Goal: Information Seeking & Learning: Learn about a topic

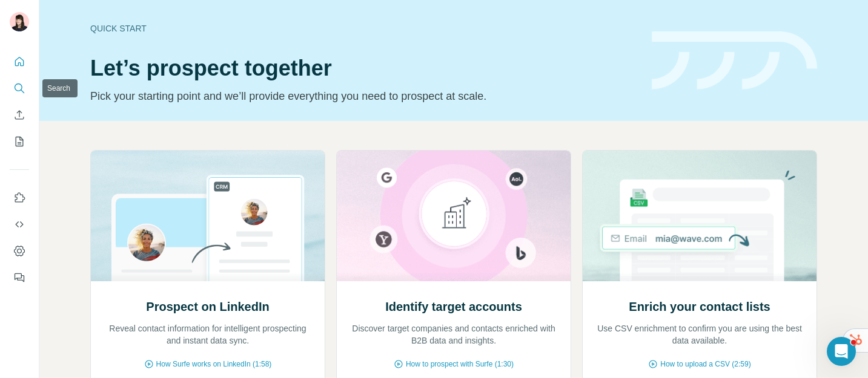
click at [18, 89] on icon "Search" at bounding box center [19, 88] width 12 height 12
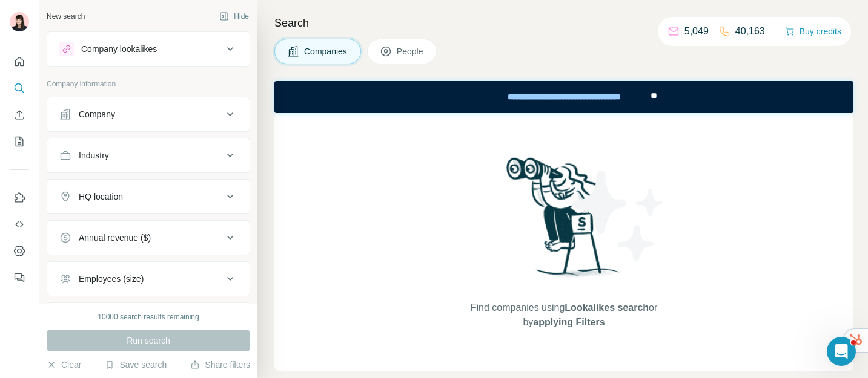
click at [130, 51] on div "Company lookalikes" at bounding box center [119, 49] width 76 height 12
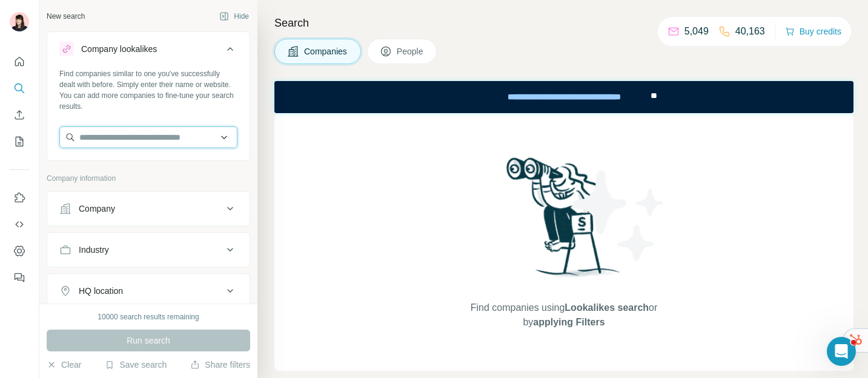
click at [137, 140] on input "text" at bounding box center [148, 138] width 178 height 22
type input "***"
drag, startPoint x: 113, startPoint y: 137, endPoint x: 67, endPoint y: 137, distance: 45.4
click at [73, 137] on input "***" at bounding box center [148, 138] width 178 height 22
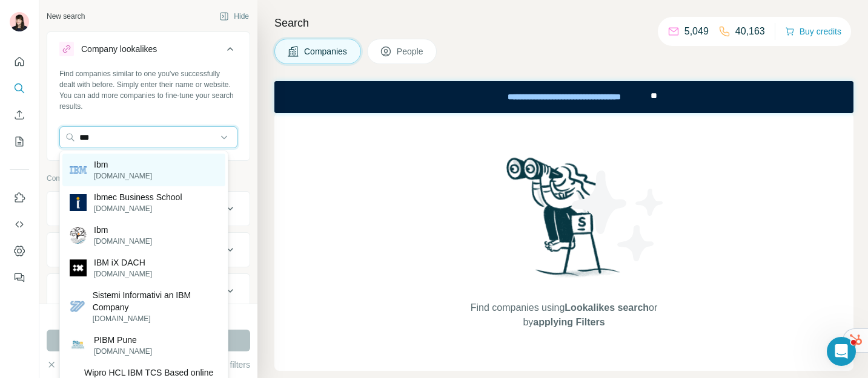
type input "***"
click at [133, 179] on div "Ibm [DOMAIN_NAME]" at bounding box center [143, 170] width 163 height 33
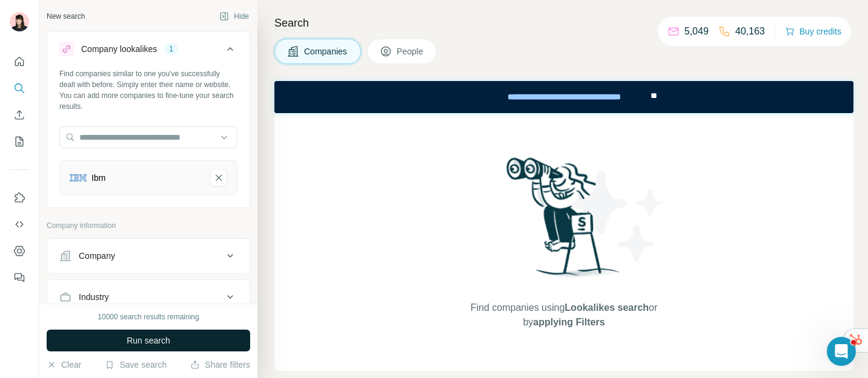
click at [144, 340] on span "Run search" at bounding box center [149, 341] width 44 height 12
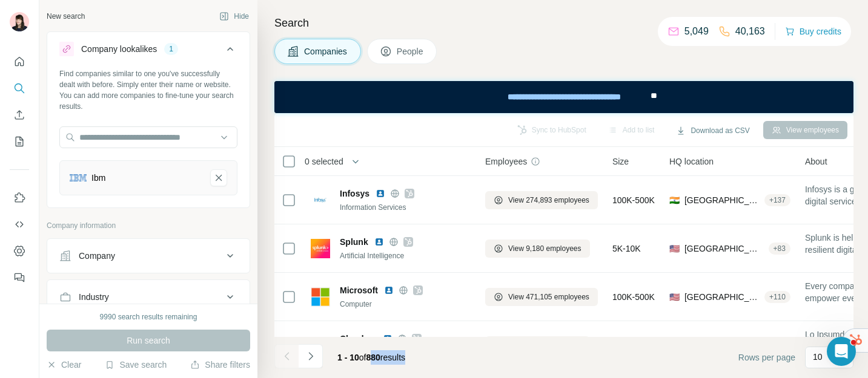
drag, startPoint x: 371, startPoint y: 357, endPoint x: 435, endPoint y: 360, distance: 64.3
click at [435, 360] on footer "1 - 10 of 880 results Rows per page 10" at bounding box center [563, 357] width 579 height 41
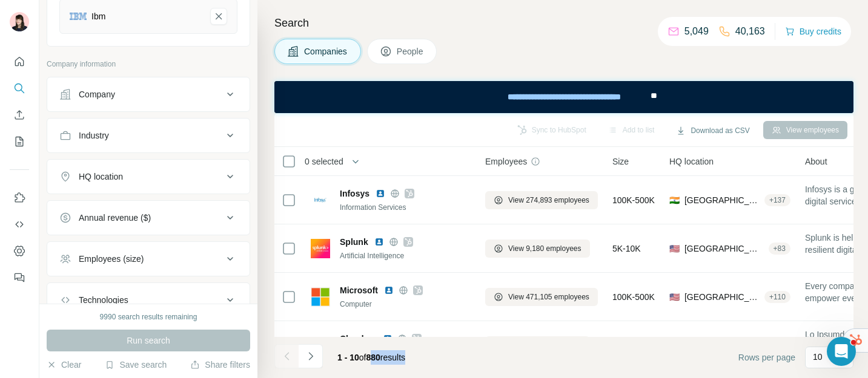
scroll to position [164, 0]
click at [162, 179] on div "HQ location" at bounding box center [141, 174] width 164 height 12
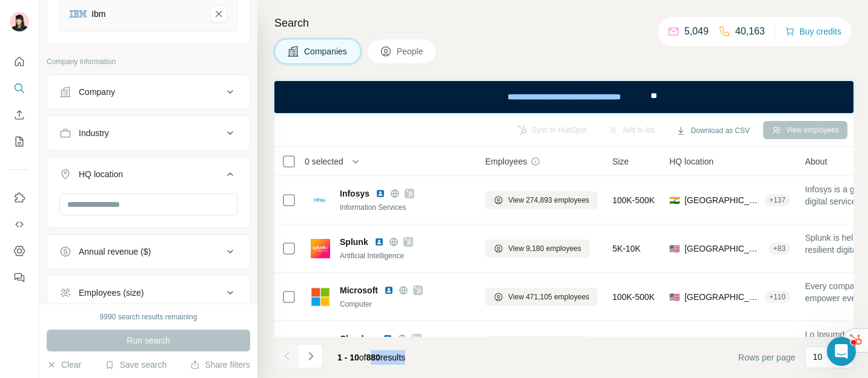
click at [162, 179] on div "HQ location" at bounding box center [141, 174] width 164 height 12
click at [161, 177] on div "HQ location" at bounding box center [141, 174] width 164 height 12
click at [150, 206] on input "text" at bounding box center [148, 205] width 178 height 22
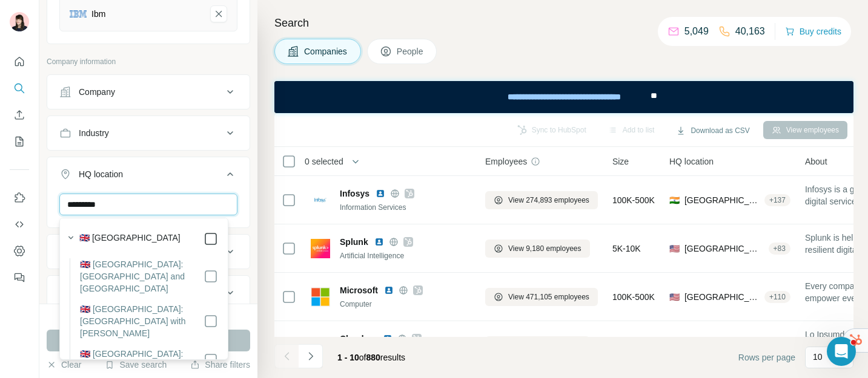
type input "*********"
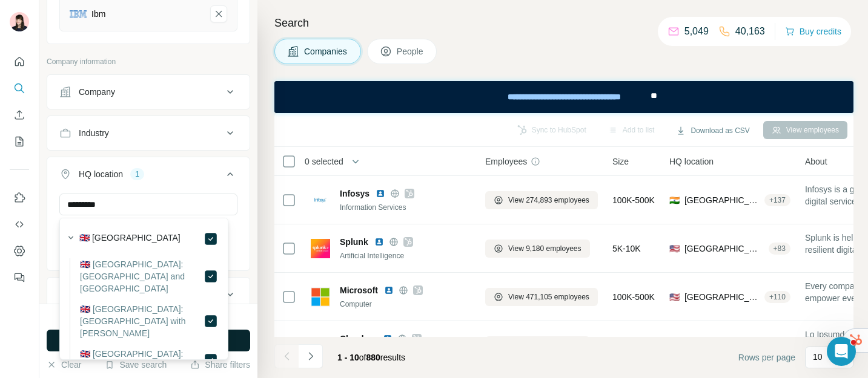
click at [244, 341] on button "Run search" at bounding box center [148, 341] width 203 height 22
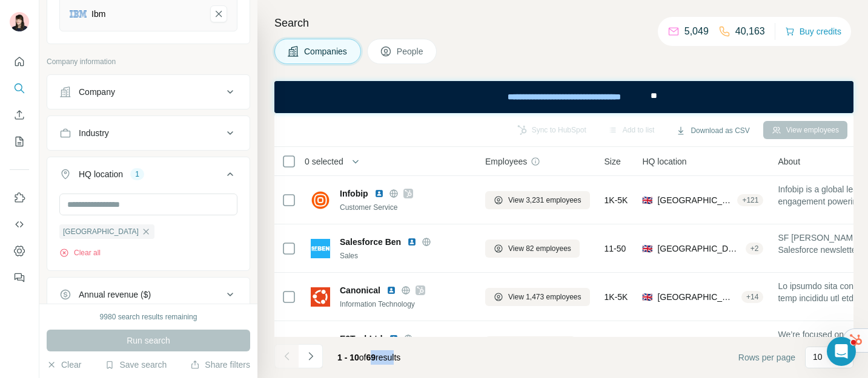
drag, startPoint x: 372, startPoint y: 356, endPoint x: 405, endPoint y: 356, distance: 32.1
click at [400, 356] on span "1 - 10 of 69 results" at bounding box center [368, 358] width 63 height 10
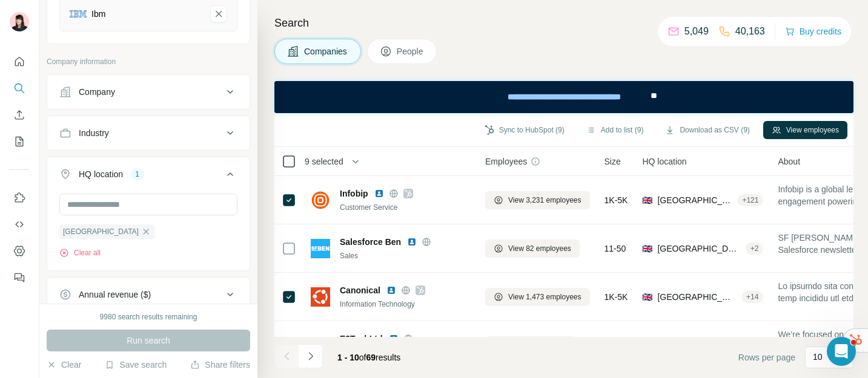
click at [290, 168] on icon at bounding box center [289, 161] width 15 height 15
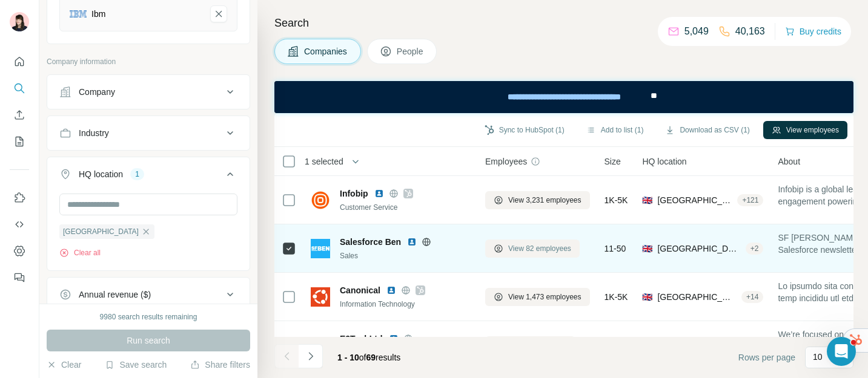
click at [538, 249] on span "View 82 employees" at bounding box center [539, 248] width 63 height 11
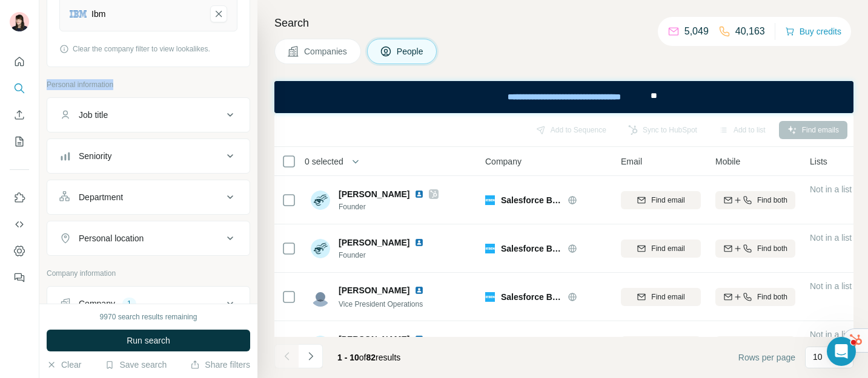
drag, startPoint x: 45, startPoint y: 84, endPoint x: 122, endPoint y: 86, distance: 76.9
click at [124, 86] on div "New search Hide Company lookalikes 1 Find companies similar to one you've succe…" at bounding box center [148, 152] width 218 height 304
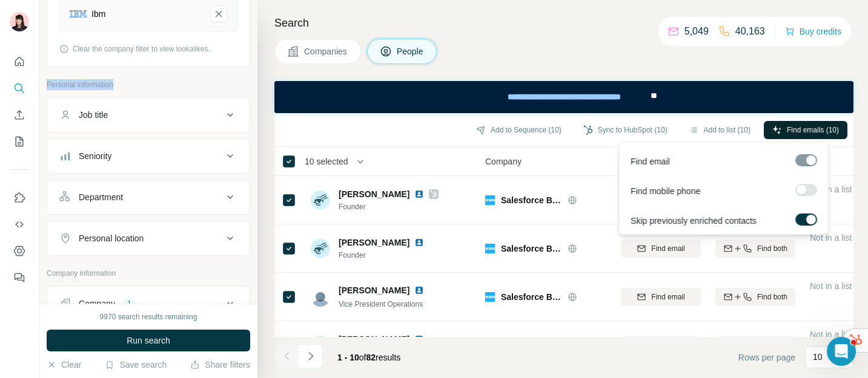
click at [817, 122] on button "Find emails (10)" at bounding box center [806, 130] width 84 height 18
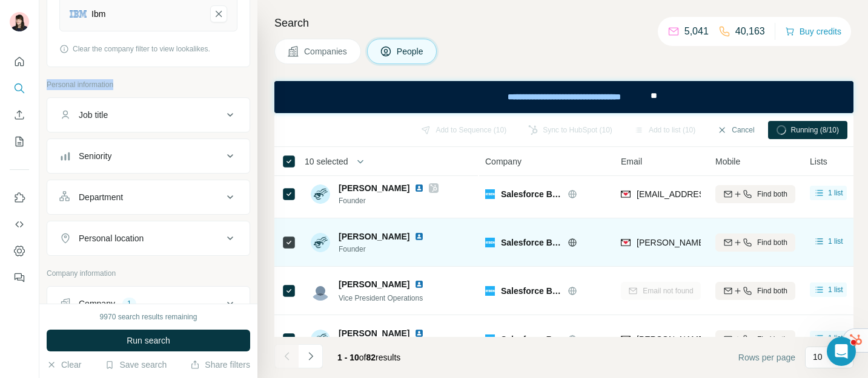
scroll to position [5, 0]
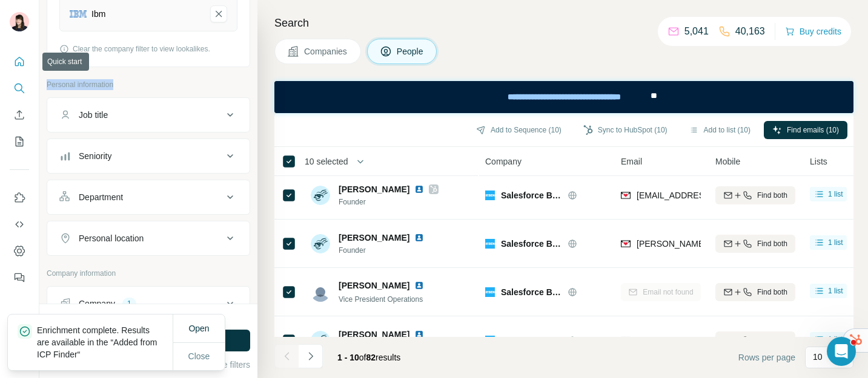
click at [21, 65] on icon "Quick start" at bounding box center [19, 62] width 12 height 12
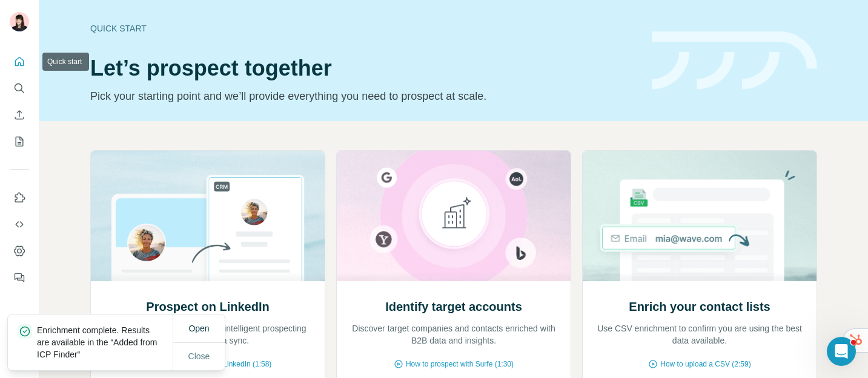
click at [21, 79] on button "Search" at bounding box center [19, 89] width 19 height 22
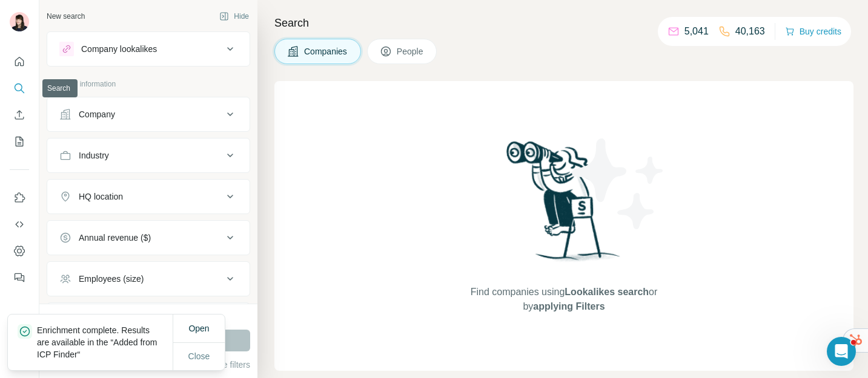
click at [20, 91] on icon "Search" at bounding box center [19, 88] width 12 height 12
click at [200, 357] on span "Close" at bounding box center [199, 357] width 22 height 12
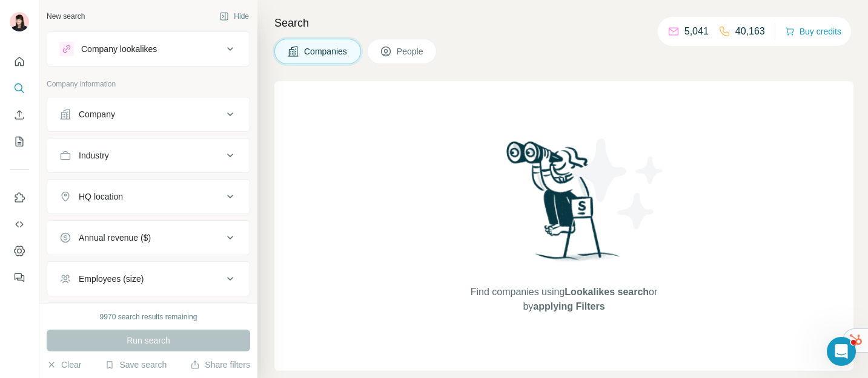
click at [159, 118] on div "Company" at bounding box center [141, 114] width 164 height 12
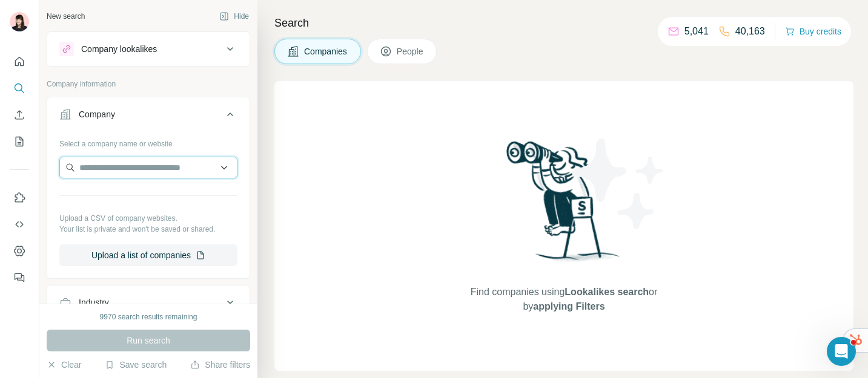
click at [150, 168] on input "text" at bounding box center [148, 168] width 178 height 22
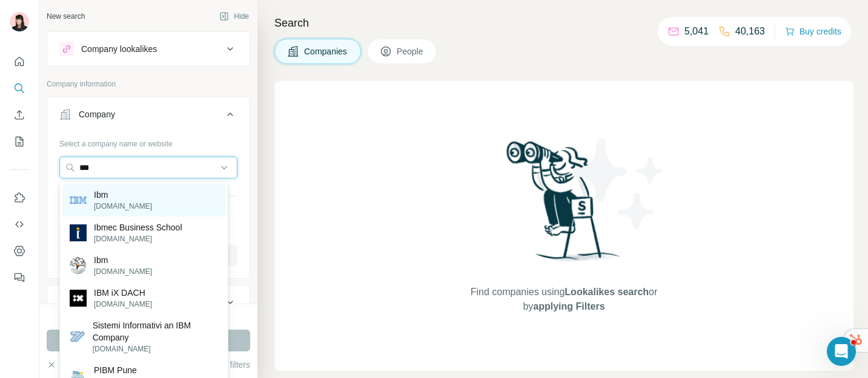
type input "***"
click at [160, 202] on div "Ibm [DOMAIN_NAME]" at bounding box center [143, 200] width 163 height 33
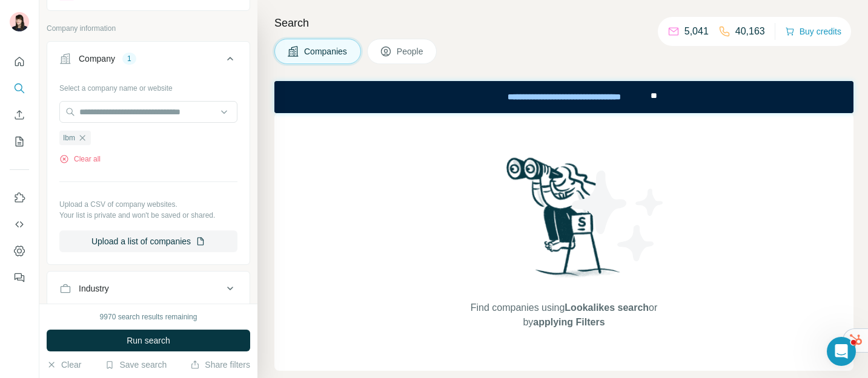
scroll to position [55, 0]
click at [150, 241] on button "Upload a list of companies" at bounding box center [148, 242] width 178 height 22
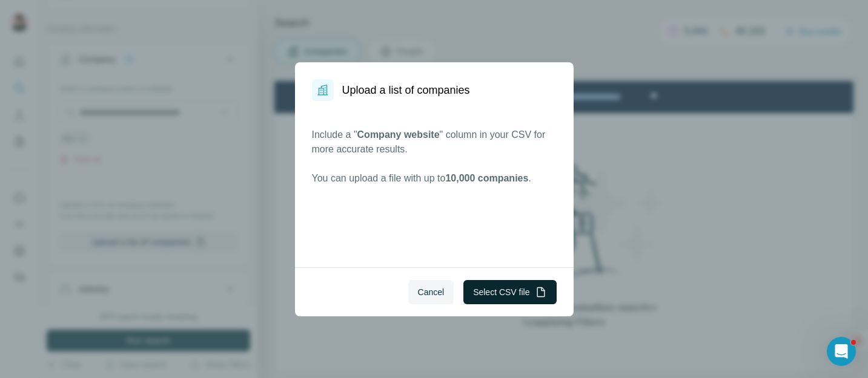
click at [507, 297] on button "Select CSV file" at bounding box center [509, 292] width 93 height 24
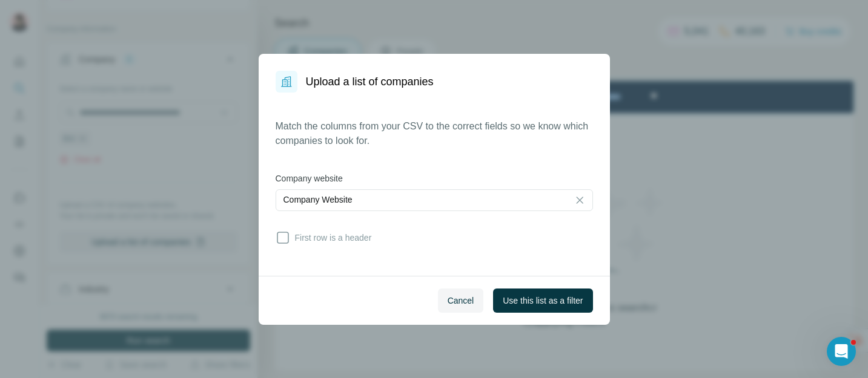
click at [545, 314] on div "Cancel Use this list as a filter" at bounding box center [434, 300] width 351 height 49
click at [544, 303] on span "Use this list as a filter" at bounding box center [543, 301] width 80 height 12
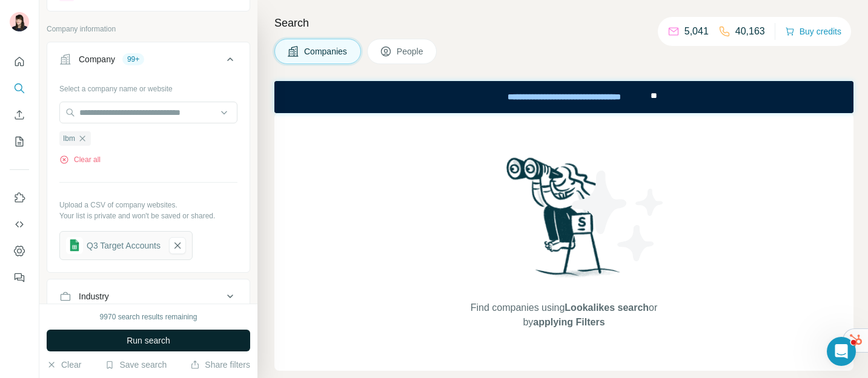
click at [124, 346] on button "Run search" at bounding box center [148, 341] width 203 height 22
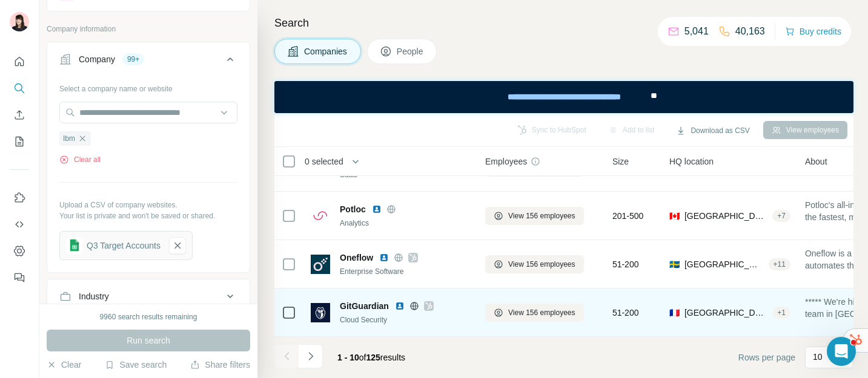
scroll to position [330, 0]
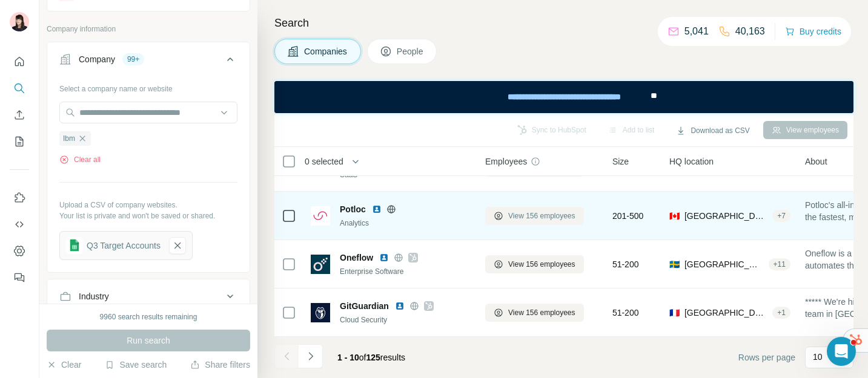
click at [541, 211] on span "View 156 employees" at bounding box center [541, 216] width 67 height 11
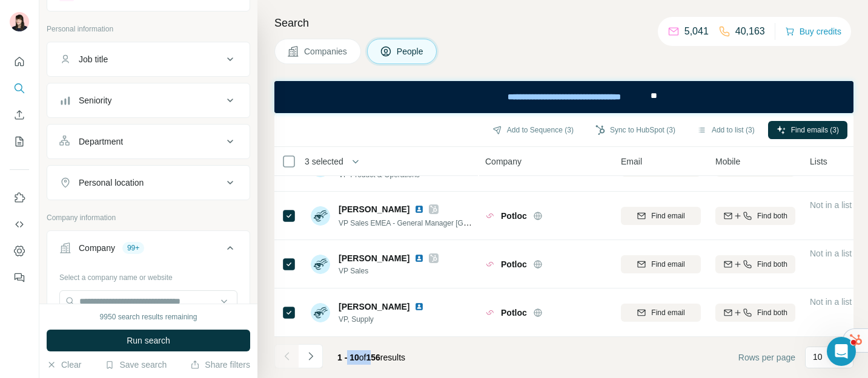
drag, startPoint x: 347, startPoint y: 354, endPoint x: 372, endPoint y: 356, distance: 24.9
click at [372, 356] on span "1 - 10 of 156 results" at bounding box center [371, 358] width 68 height 10
